Goal: Task Accomplishment & Management: Manage account settings

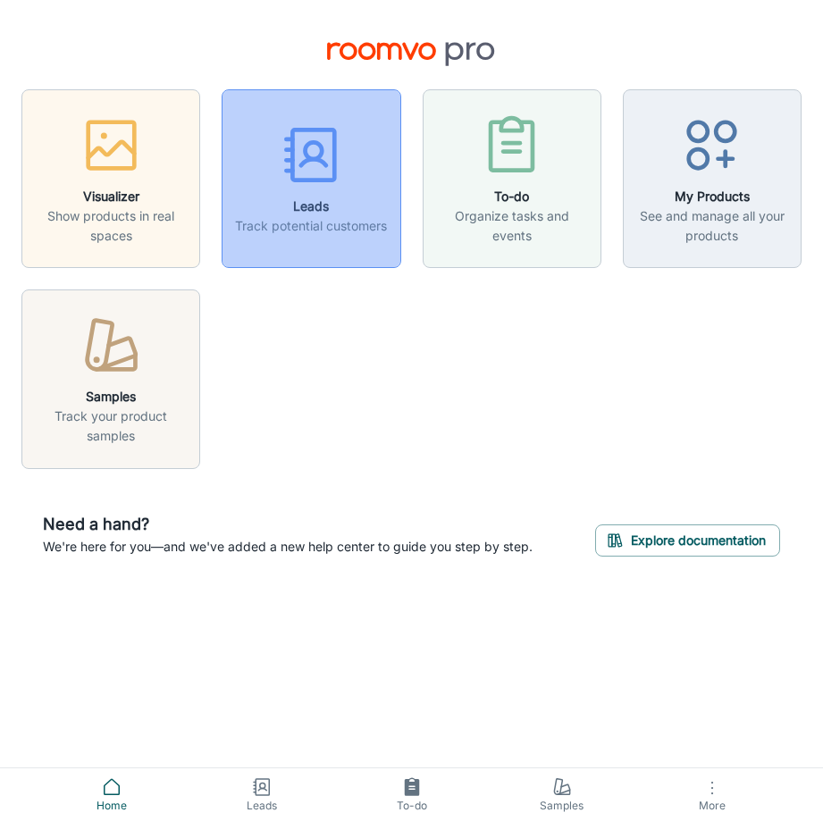
click at [315, 163] on icon "button" at bounding box center [311, 154] width 67 height 67
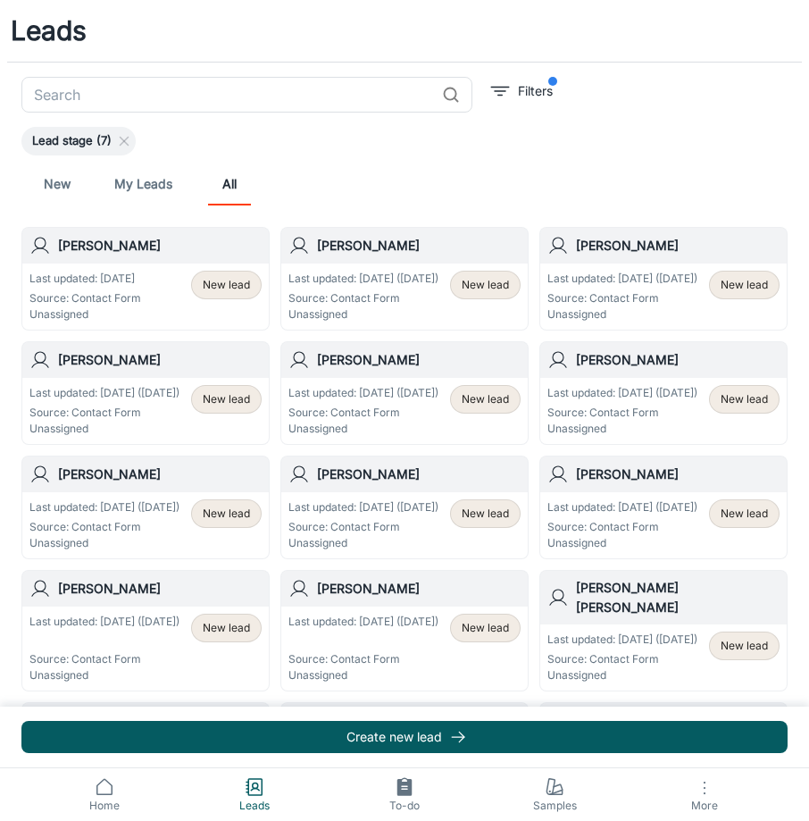
click at [736, 282] on span "New lead" at bounding box center [744, 285] width 47 height 16
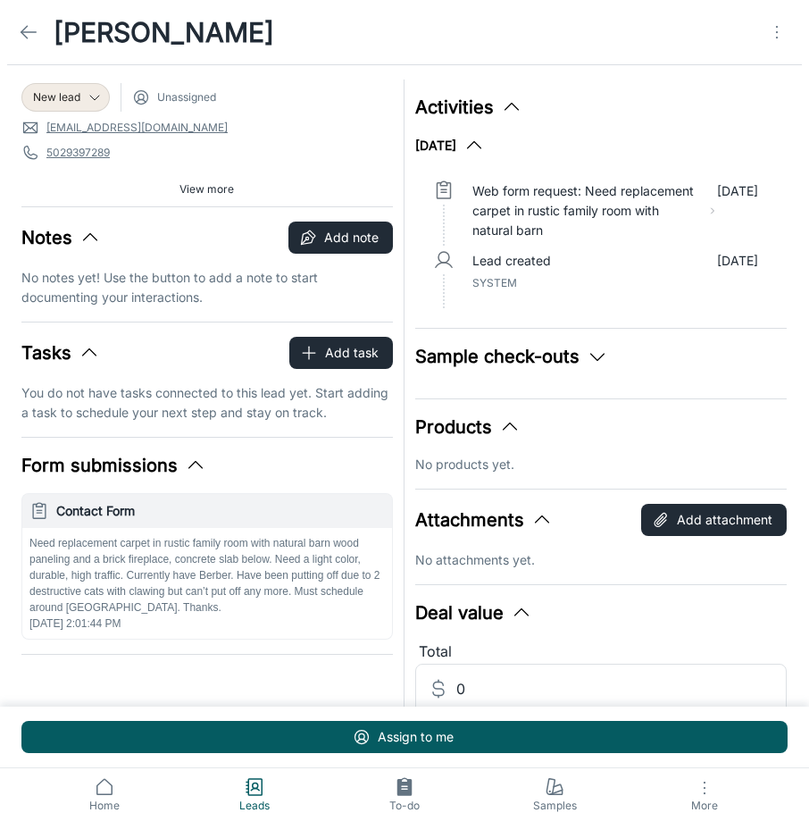
click at [21, 39] on icon at bounding box center [28, 31] width 21 height 21
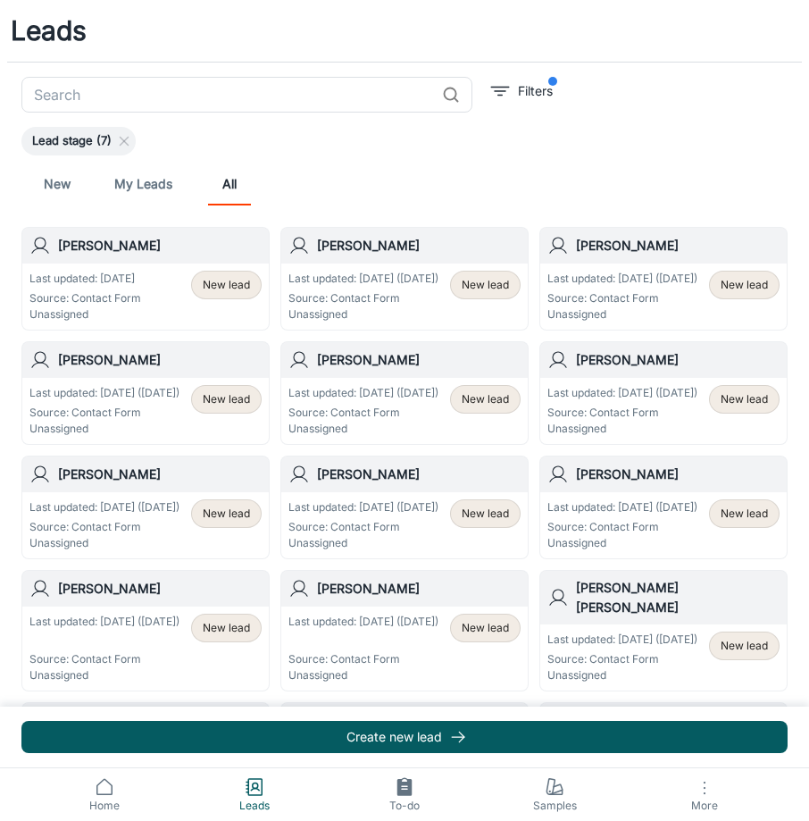
click at [163, 281] on div "Last updated: [DATE] Source: Contact Form Unassigned New lead" at bounding box center [145, 297] width 232 height 52
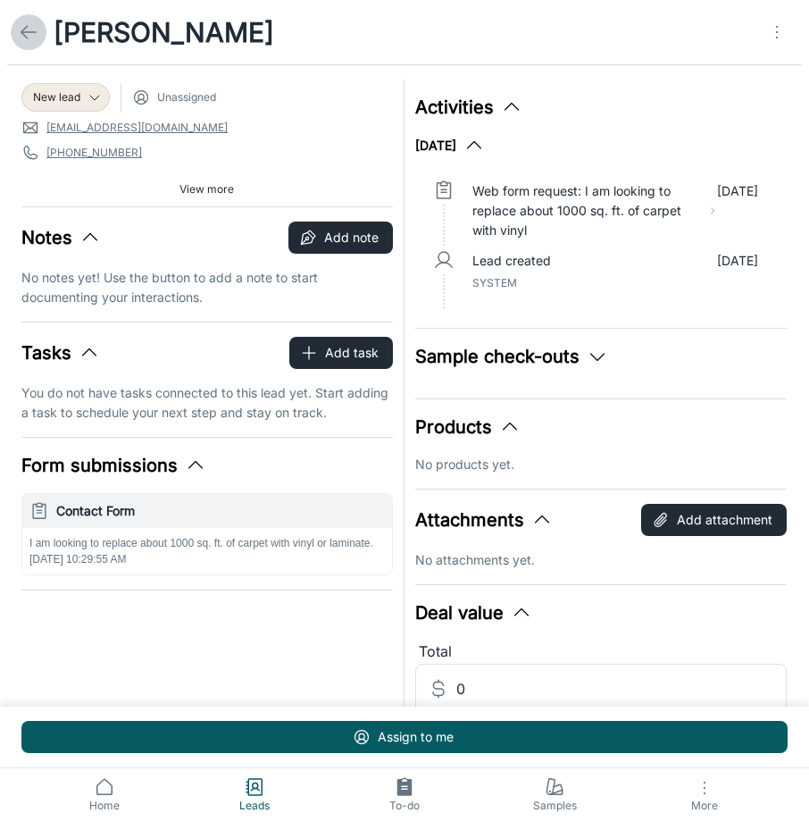
click at [32, 35] on icon at bounding box center [28, 31] width 21 height 21
click at [31, 24] on icon at bounding box center [28, 31] width 21 height 21
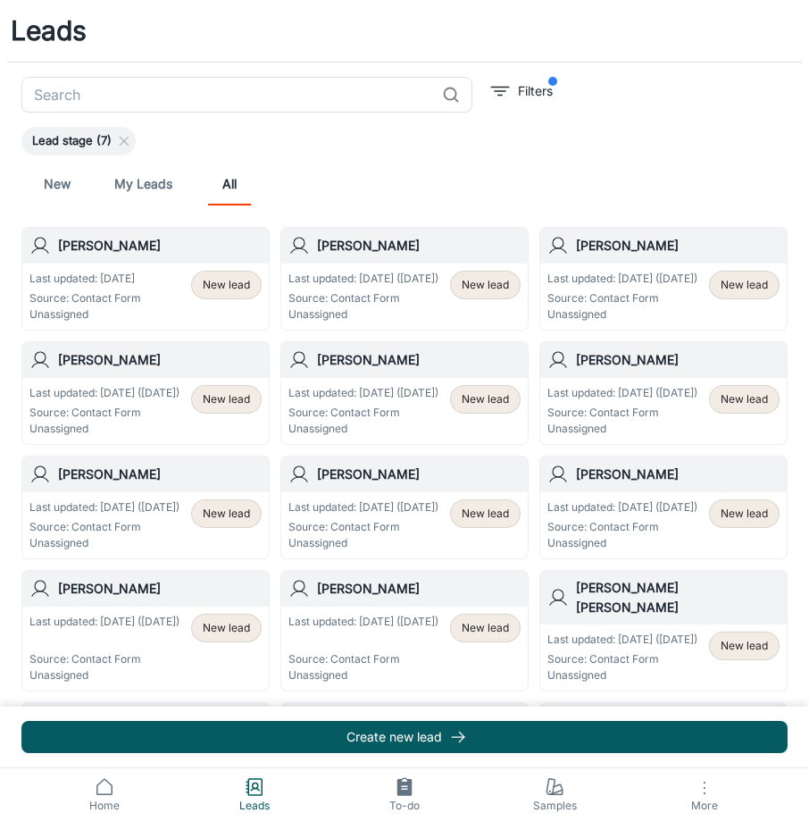
click at [116, 782] on link "Home" at bounding box center [104, 794] width 150 height 53
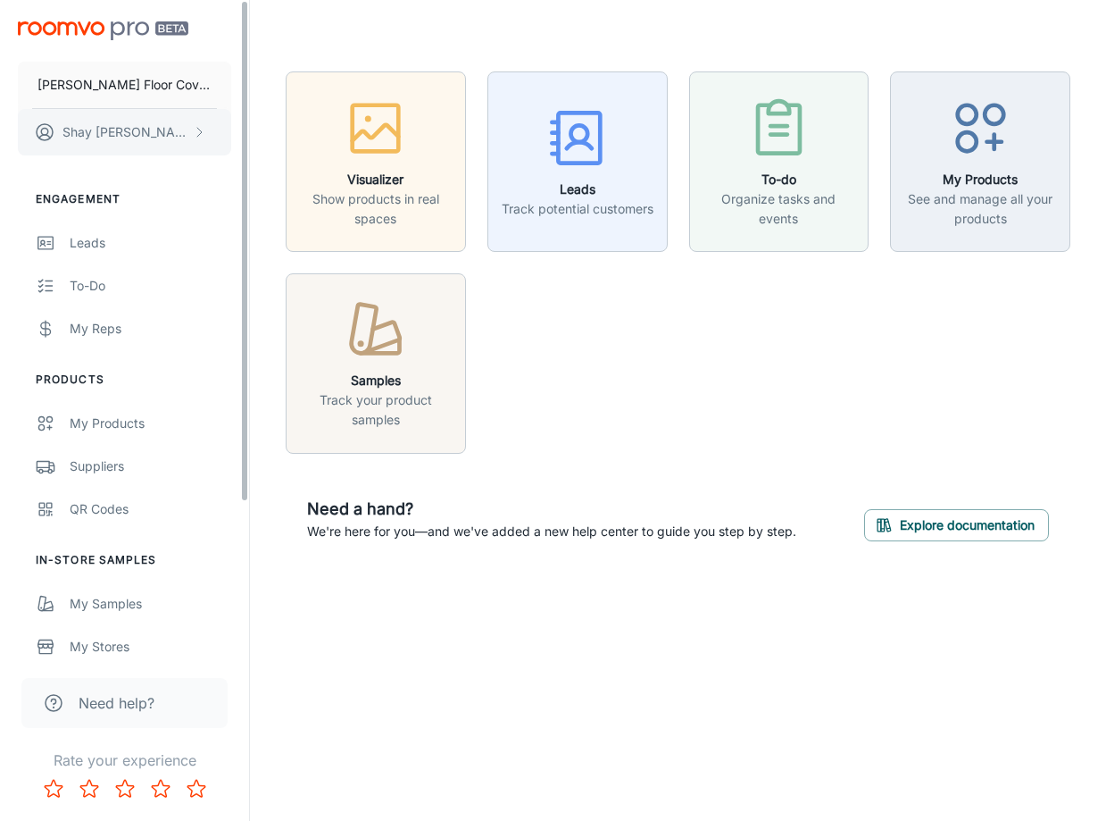
click at [149, 140] on p "[PERSON_NAME]" at bounding box center [126, 132] width 126 height 20
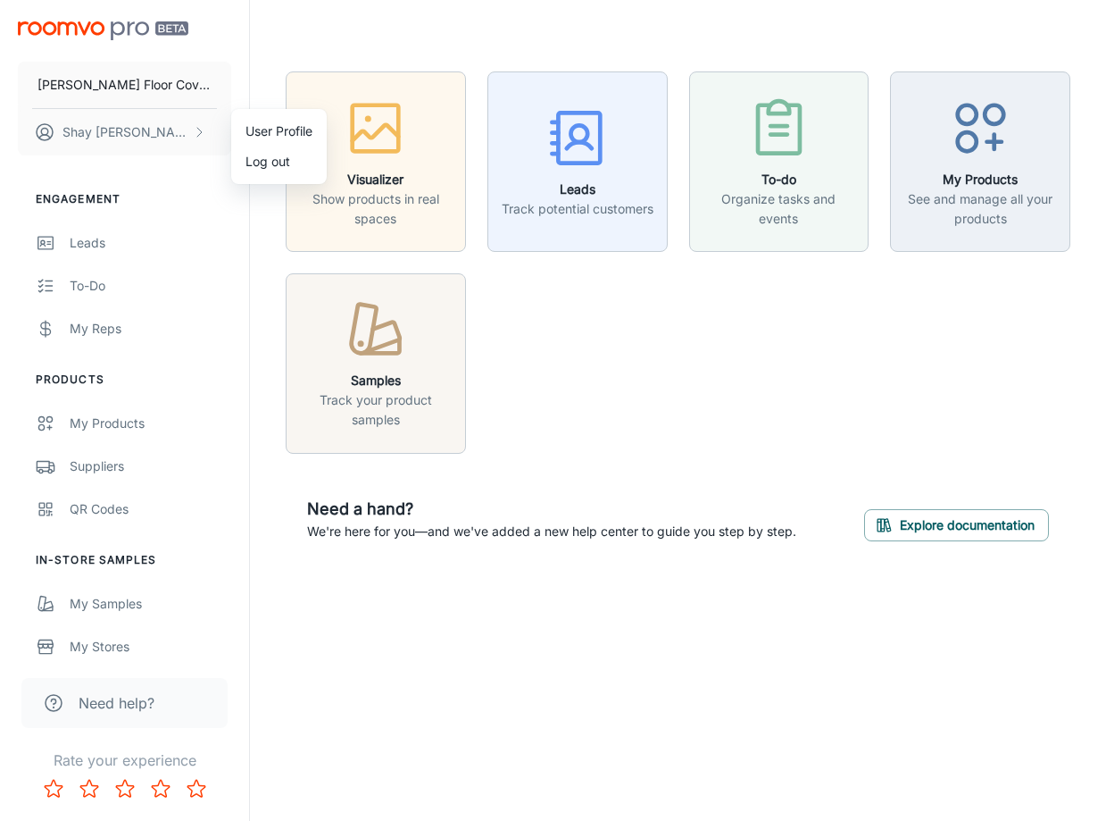
click at [270, 167] on li "Log out" at bounding box center [279, 161] width 96 height 30
